Goal: Find specific page/section: Find specific page/section

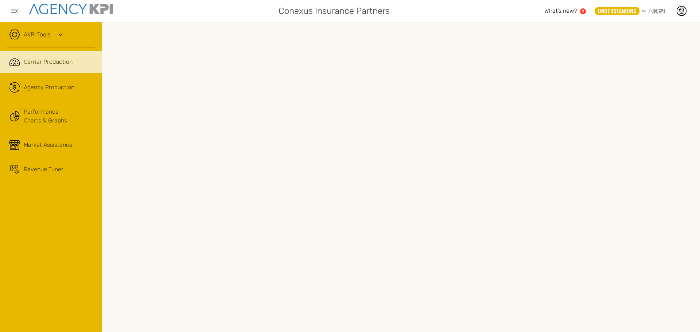
click at [230, 28] on div at bounding box center [401, 177] width 598 height 310
click at [44, 30] on div "AKPI Tools" at bounding box center [50, 38] width 87 height 18
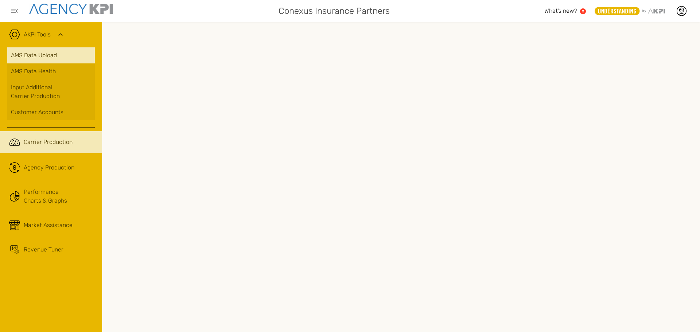
click at [39, 56] on link "AMS Data Upload" at bounding box center [50, 55] width 87 height 16
